Goal: Task Accomplishment & Management: Manage account settings

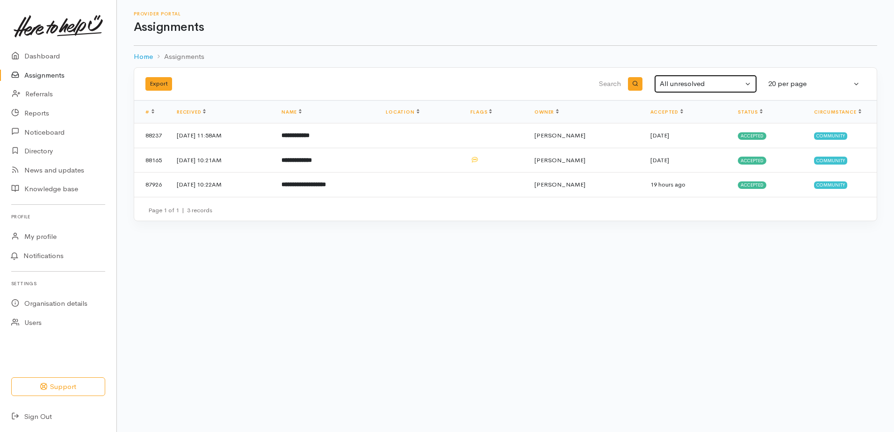
click at [692, 82] on div "All unresolved" at bounding box center [701, 84] width 83 height 11
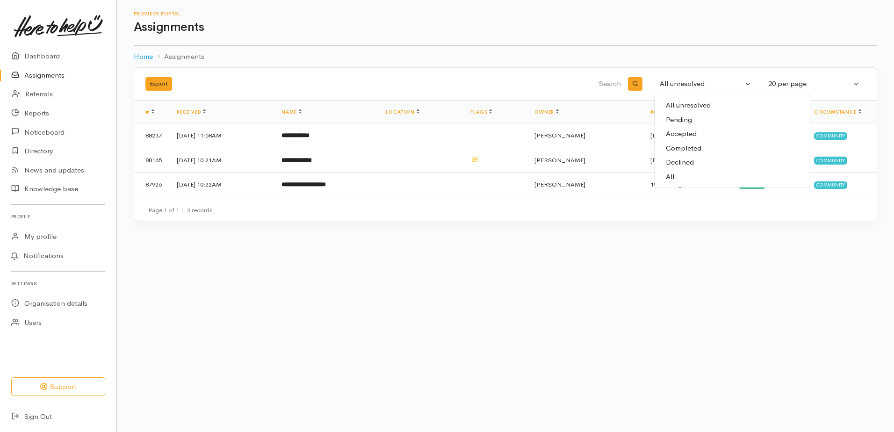
click at [683, 119] on span "Pending" at bounding box center [679, 120] width 26 height 11
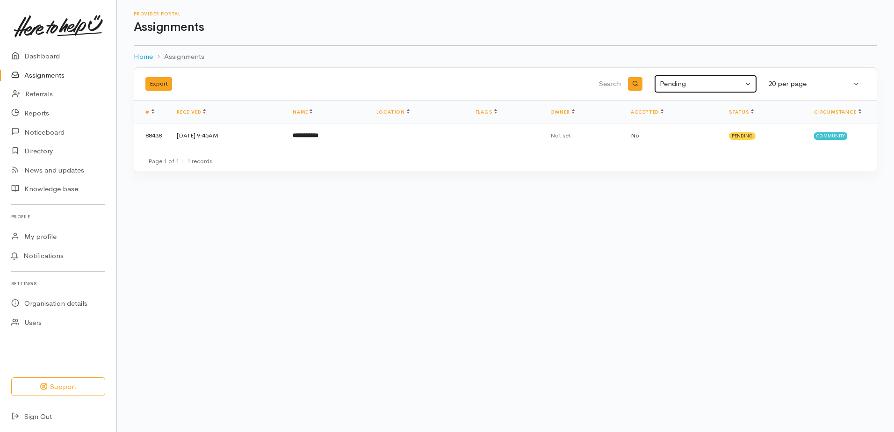
click at [733, 81] on div "Pending" at bounding box center [701, 84] width 83 height 11
click at [410, 197] on body "Support Your 'Here to help u' liaison Your contact within the 'Here to help u' …" at bounding box center [447, 216] width 894 height 432
click at [676, 81] on div "Pending" at bounding box center [701, 84] width 83 height 11
click at [682, 106] on span "All unresolved Pending, in progress or on hold" at bounding box center [732, 105] width 133 height 11
select select "Unresolved"
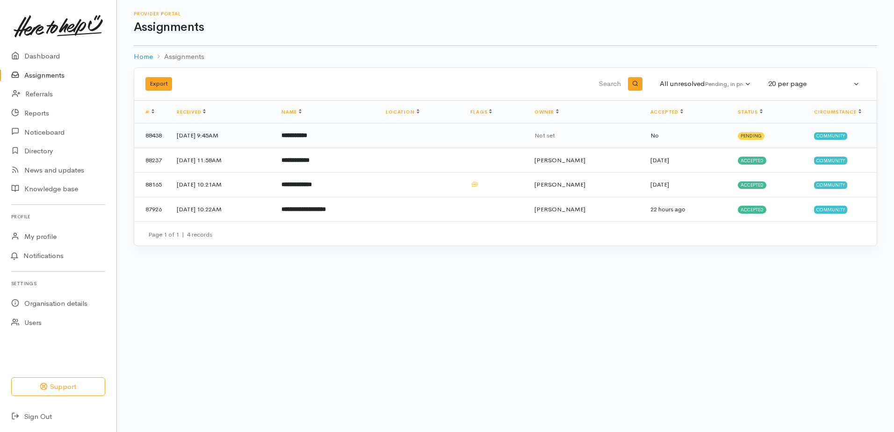
click at [307, 136] on b "**********" at bounding box center [295, 135] width 26 height 6
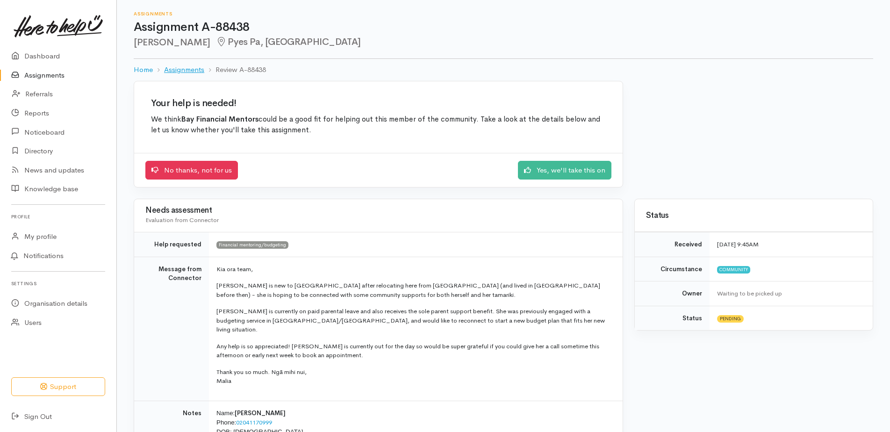
click at [186, 69] on link "Assignments" at bounding box center [184, 70] width 40 height 11
